Goal: Task Accomplishment & Management: Complete application form

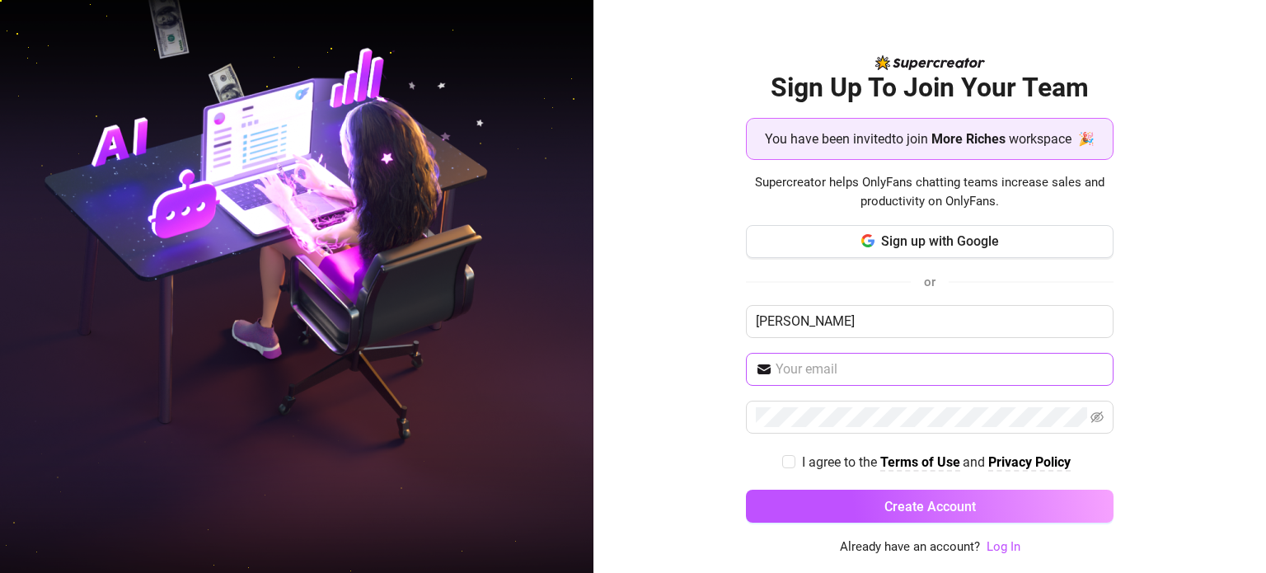
type input "[PERSON_NAME]"
click at [855, 383] on span at bounding box center [930, 369] width 368 height 33
click at [859, 369] on input "text" at bounding box center [940, 369] width 328 height 20
type input "tiopengco.n@gmail.com"
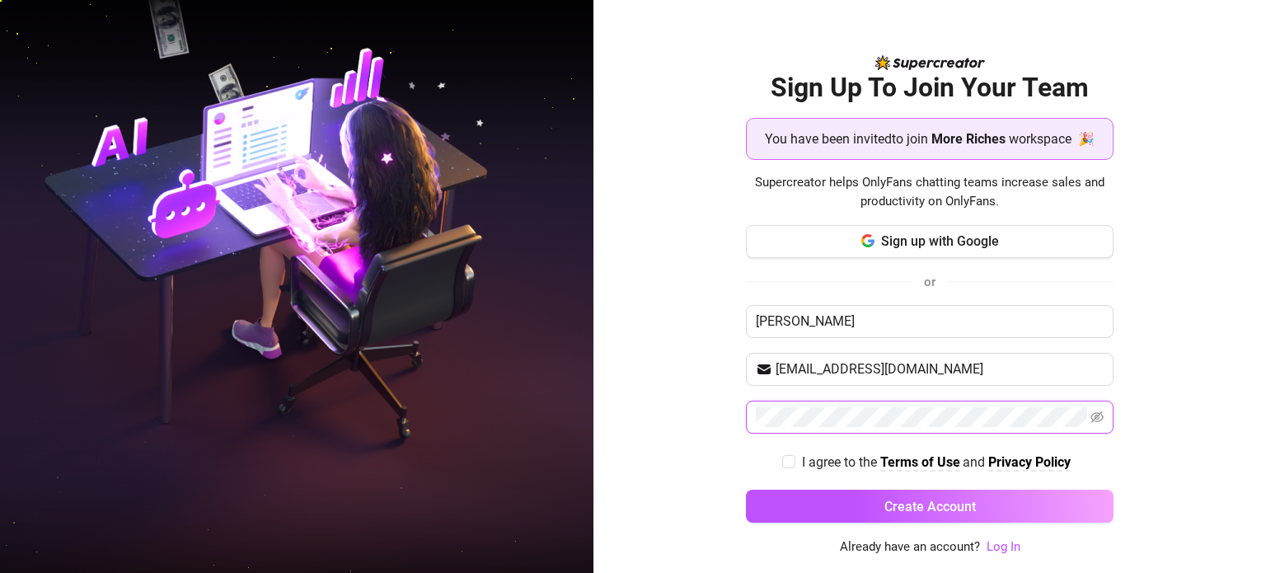
click at [746, 418] on span at bounding box center [930, 417] width 368 height 33
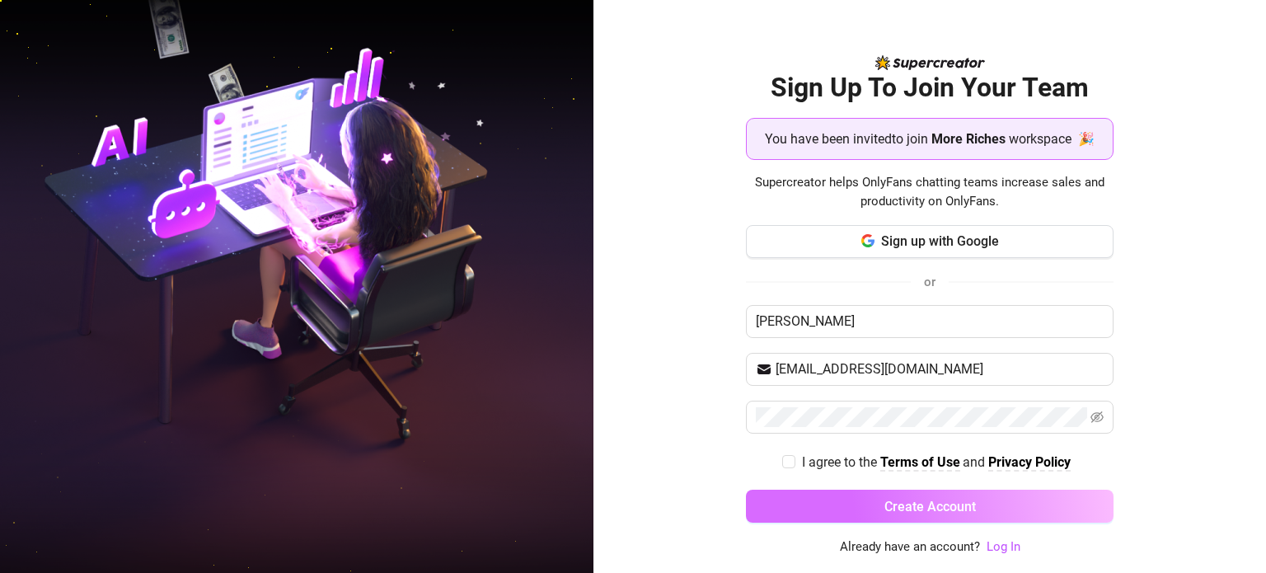
click at [908, 491] on button "Create Account" at bounding box center [930, 506] width 368 height 33
click at [911, 509] on span "Create Account" at bounding box center [931, 507] width 92 height 16
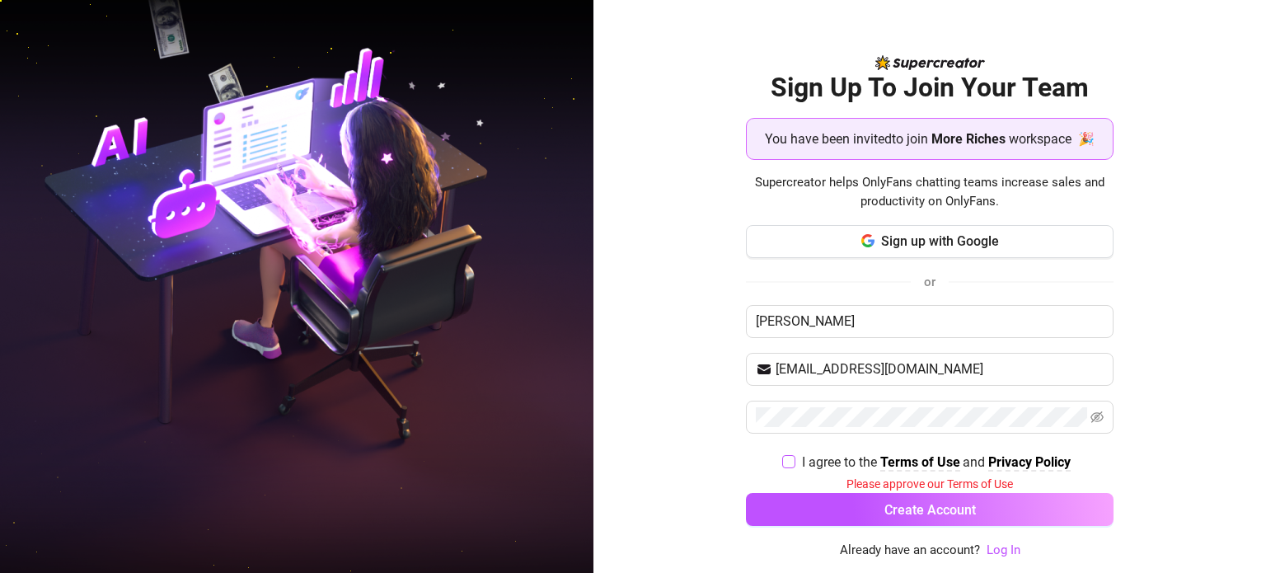
click at [792, 462] on input "I agree to the Terms of Use and Privacy Policy" at bounding box center [788, 461] width 12 height 12
checkbox input "true"
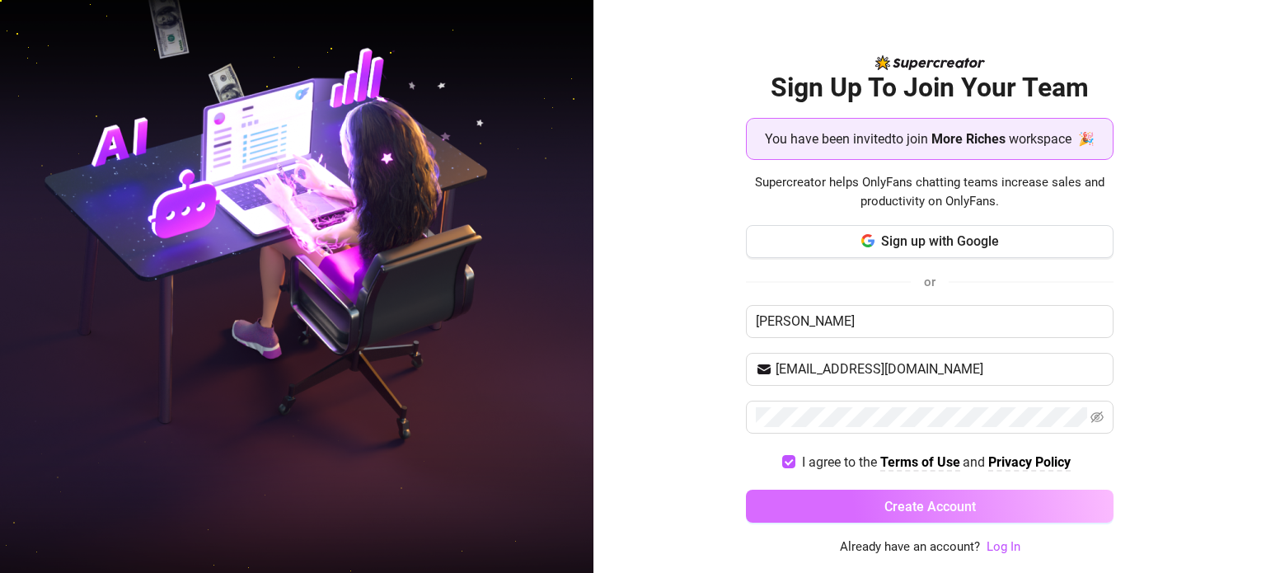
click at [874, 504] on button "Create Account" at bounding box center [930, 506] width 368 height 33
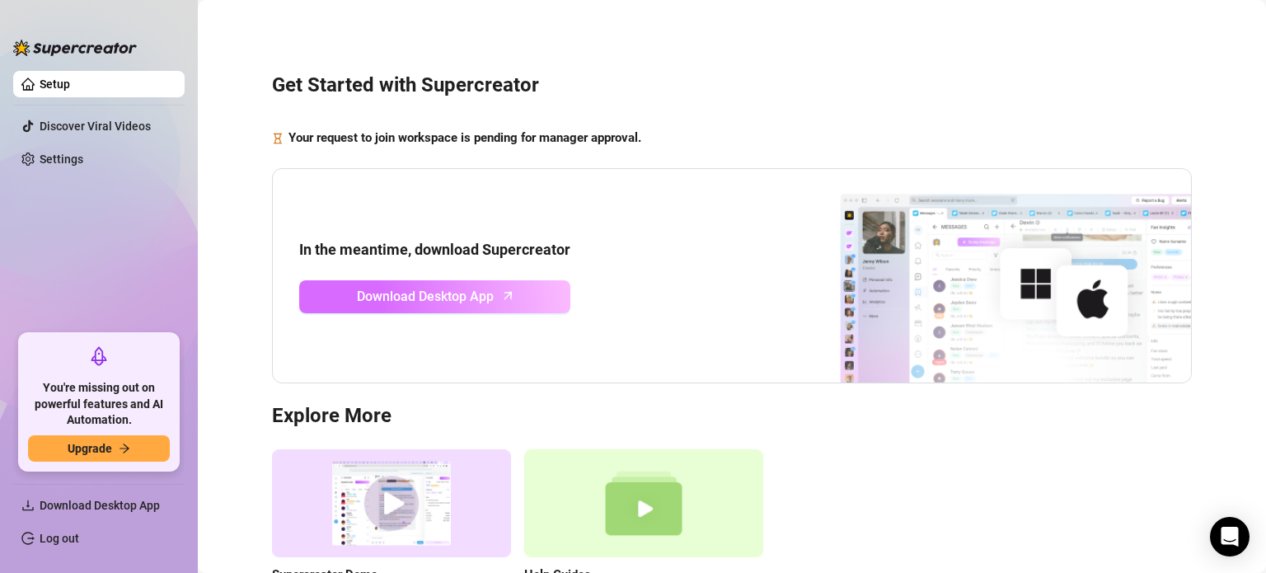
click at [415, 305] on span "Download Desktop App" at bounding box center [425, 296] width 137 height 21
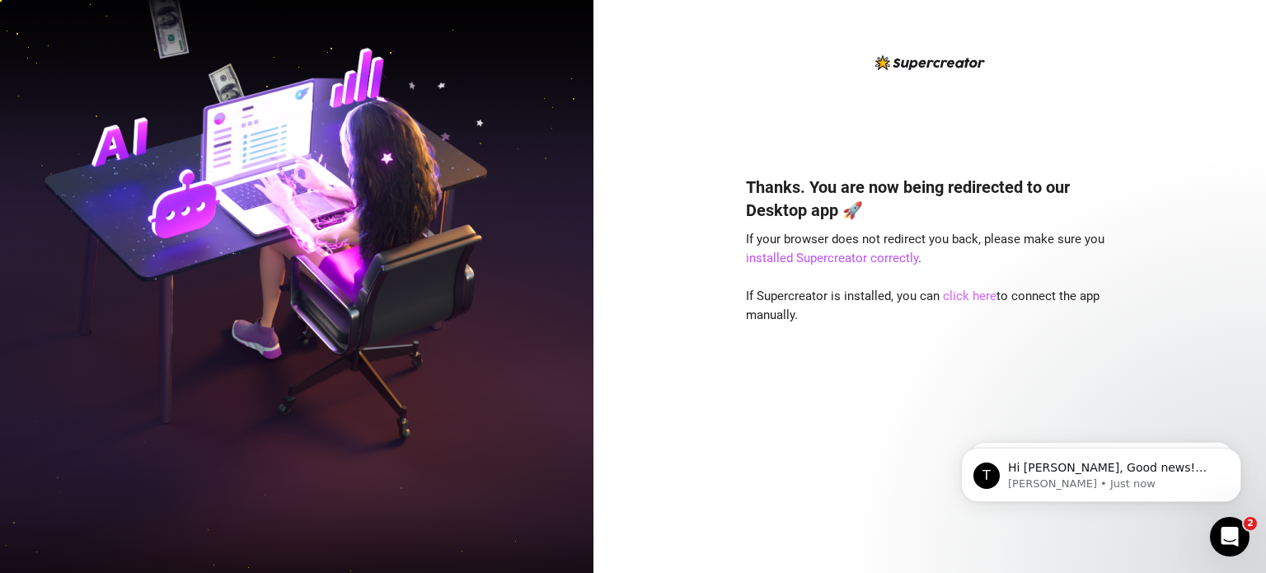
click at [957, 296] on link "click here" at bounding box center [970, 296] width 54 height 15
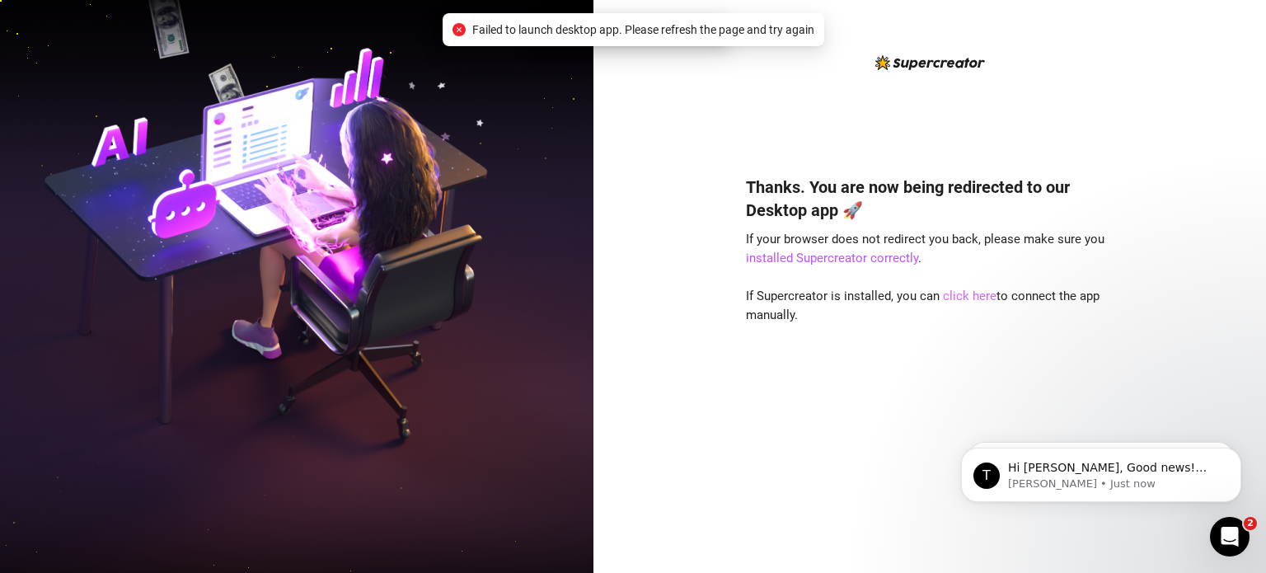
click at [963, 293] on link "click here" at bounding box center [970, 296] width 54 height 15
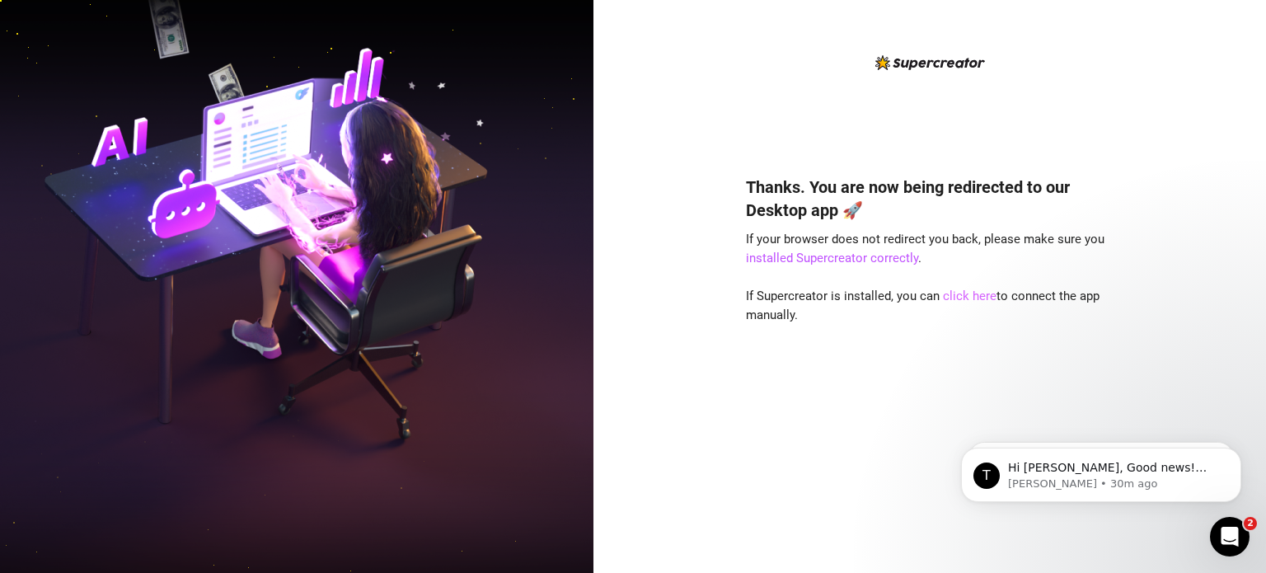
click at [967, 298] on link "click here" at bounding box center [970, 296] width 54 height 15
